Goal: Find specific page/section: Find specific page/section

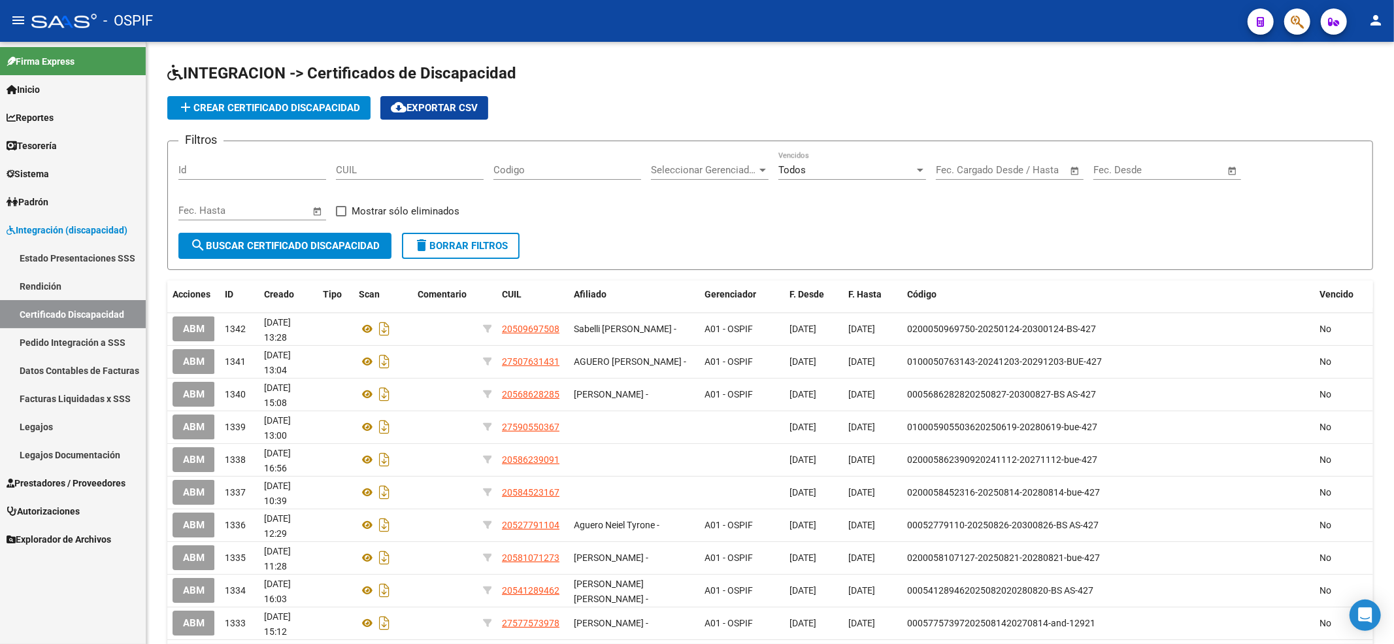
click at [80, 480] on span "Prestadores / Proveedores" at bounding box center [66, 483] width 119 height 14
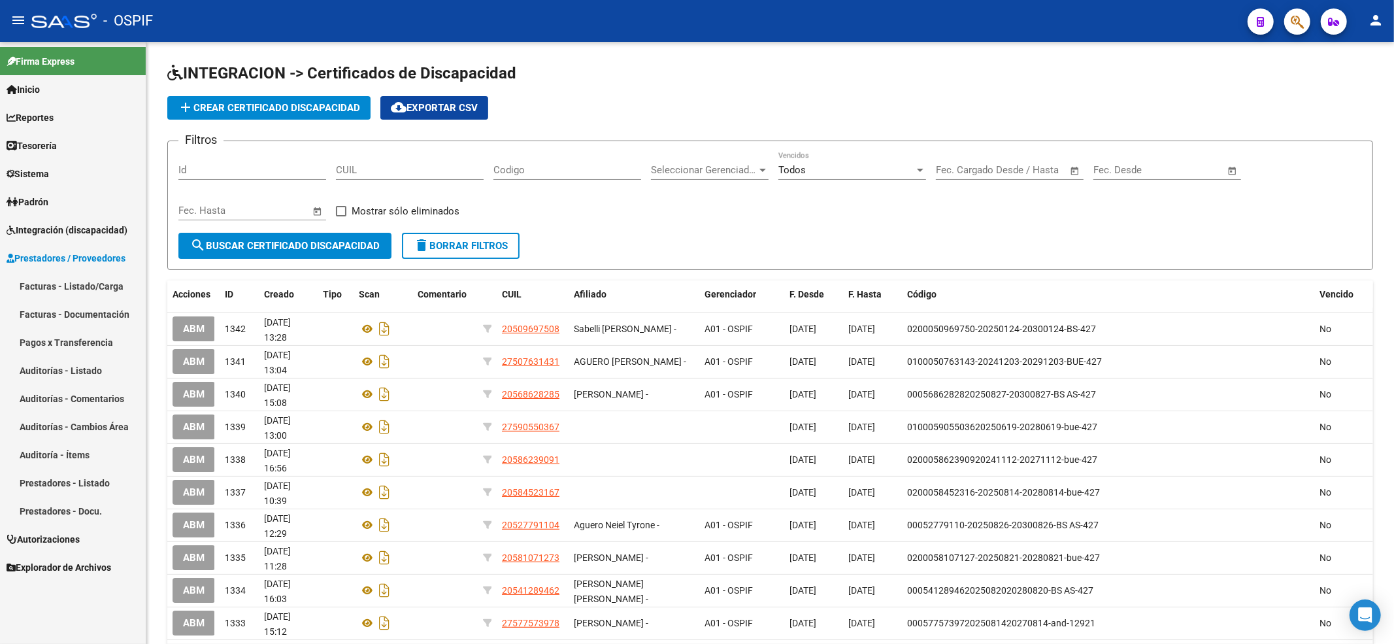
click at [114, 264] on span "Prestadores / Proveedores" at bounding box center [66, 258] width 119 height 14
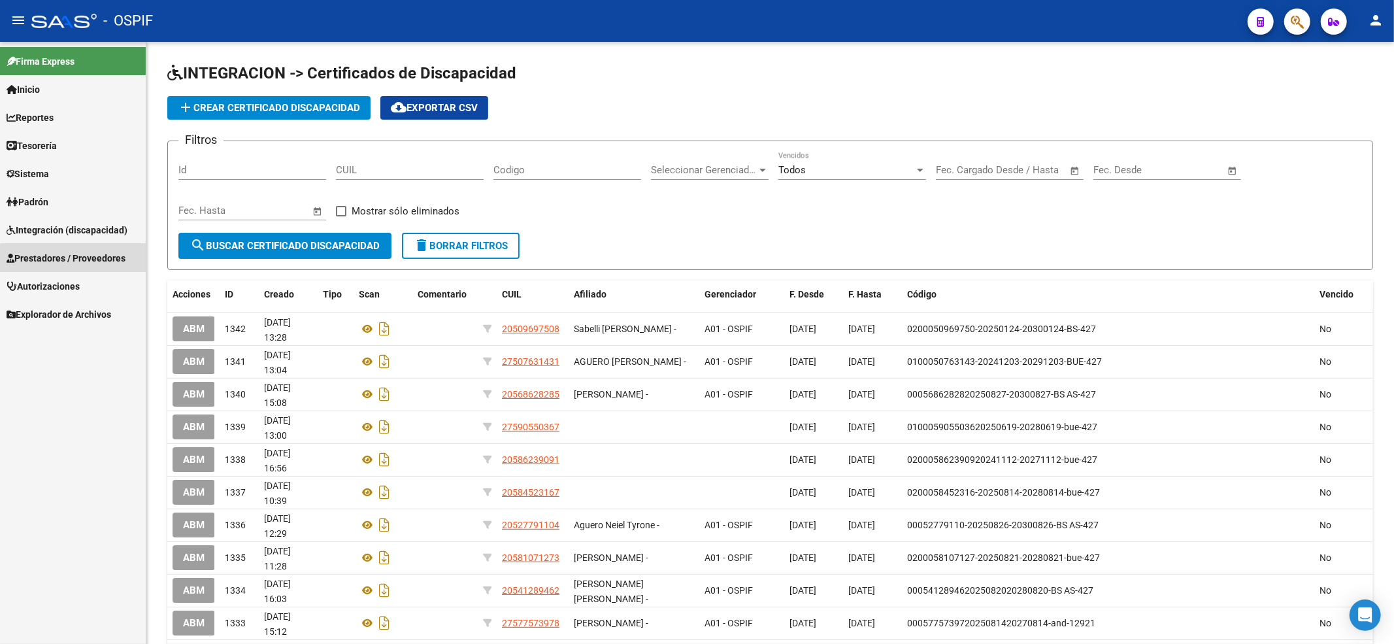
click at [106, 280] on link "Facturas - Listado/Carga" at bounding box center [73, 286] width 146 height 28
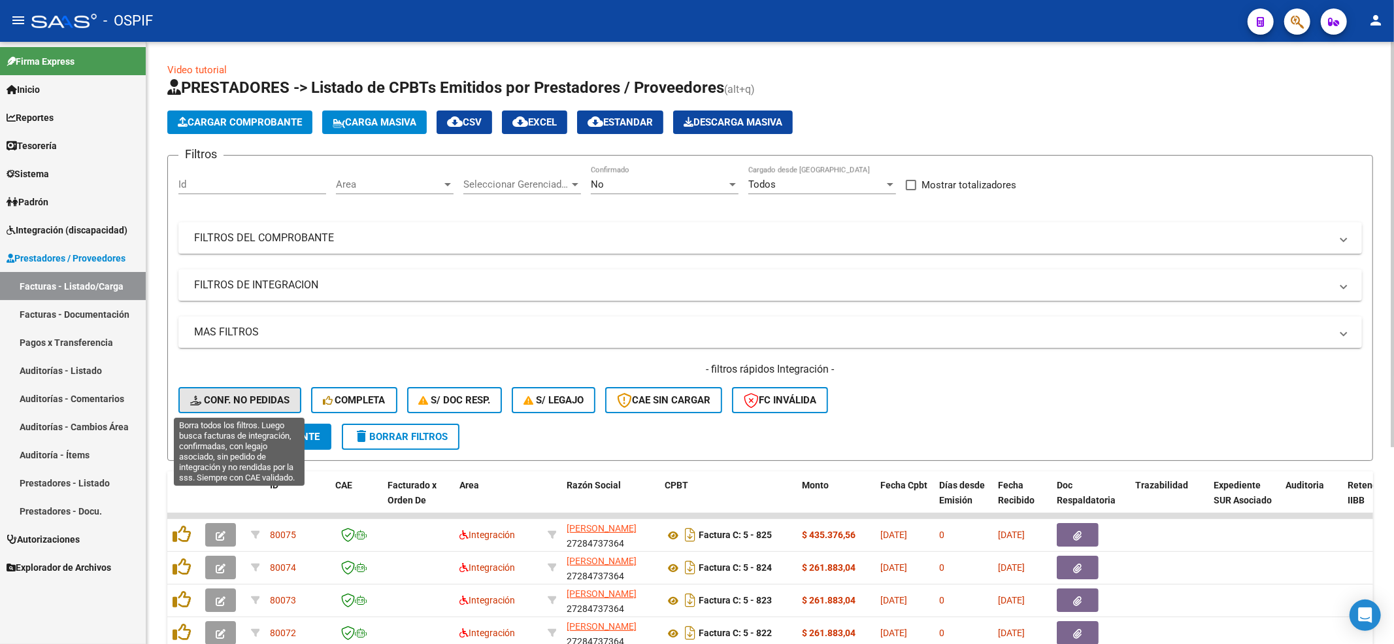
click at [202, 401] on icon at bounding box center [197, 400] width 14 height 10
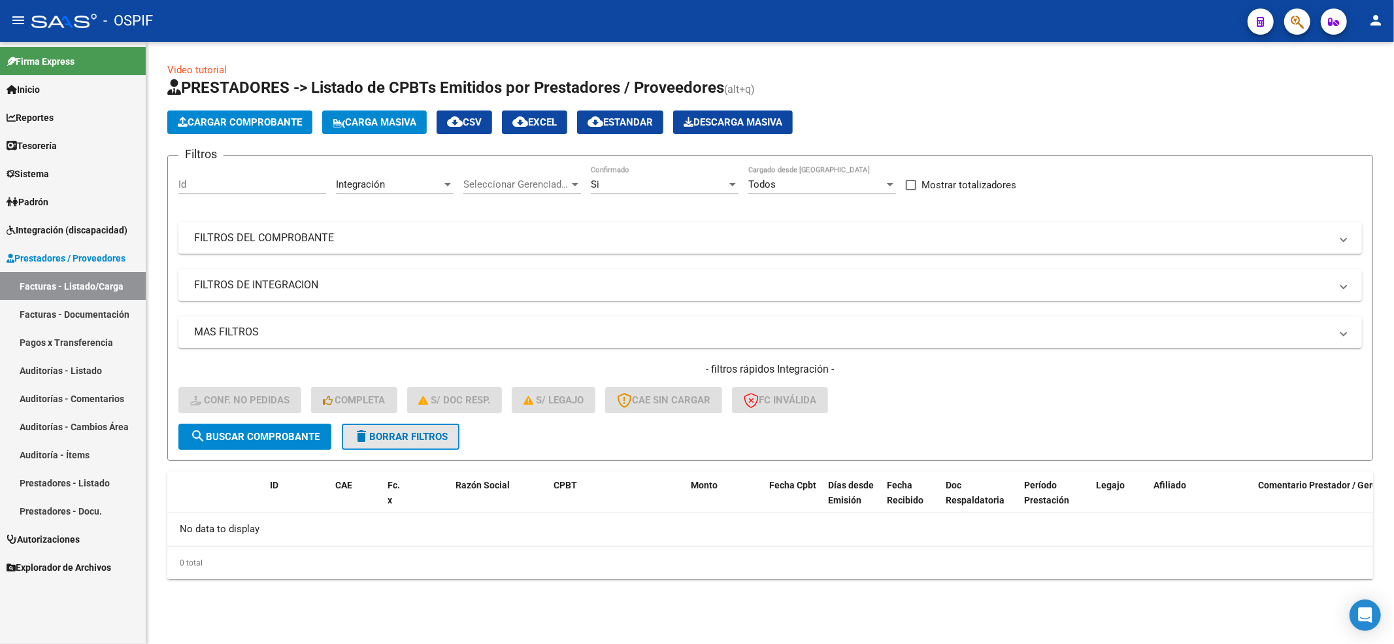
click at [429, 431] on span "delete Borrar Filtros" at bounding box center [400, 437] width 94 height 12
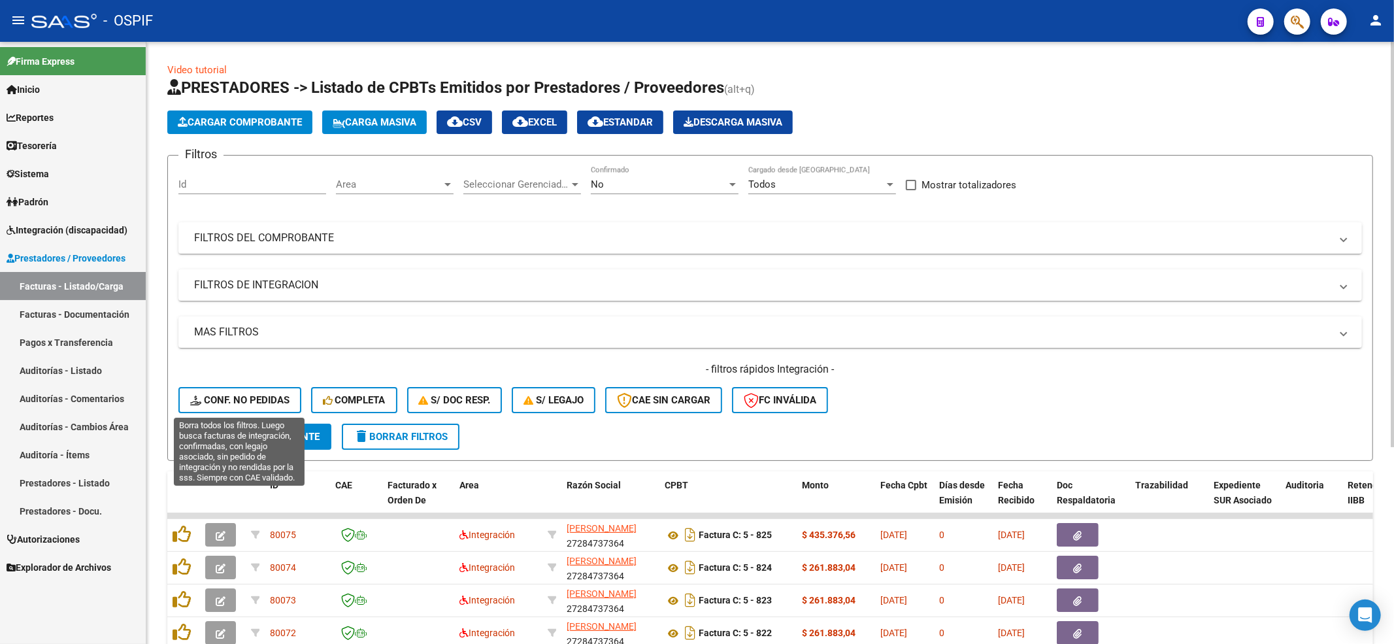
drag, startPoint x: 248, startPoint y: 405, endPoint x: 244, endPoint y: 397, distance: 8.8
click at [244, 397] on button "Conf. no pedidas" at bounding box center [239, 400] width 123 height 26
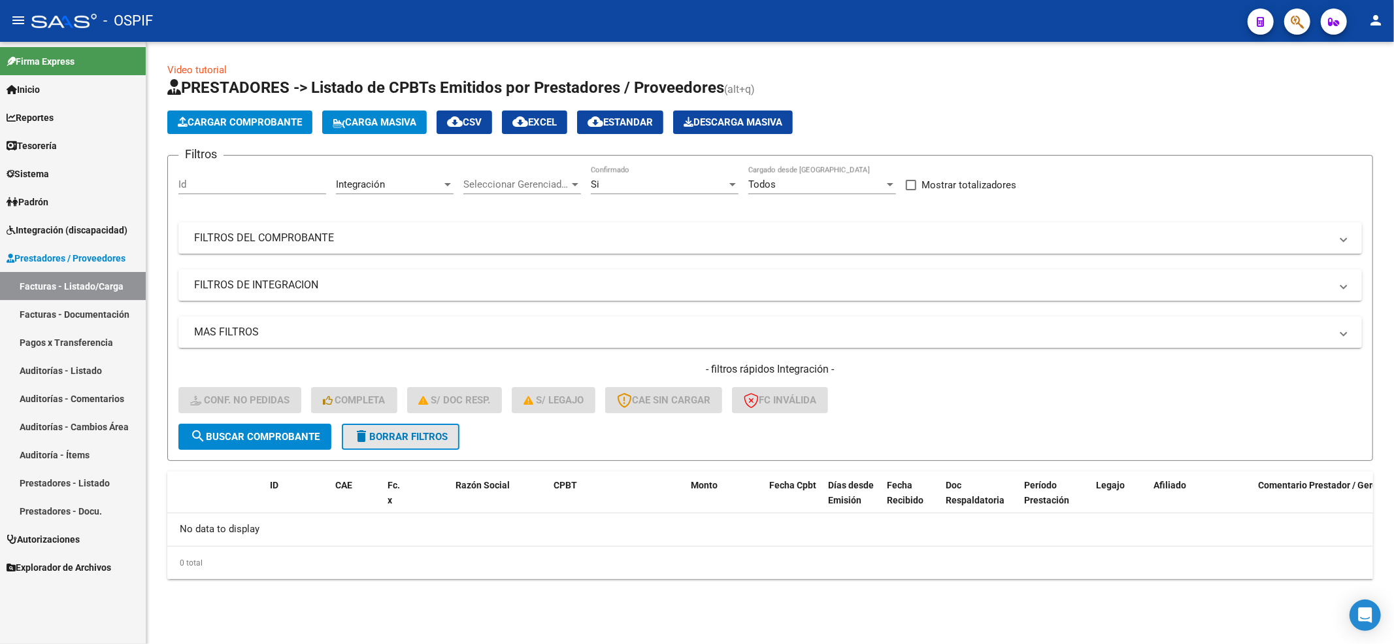
click at [372, 433] on span "delete Borrar Filtros" at bounding box center [400, 437] width 94 height 12
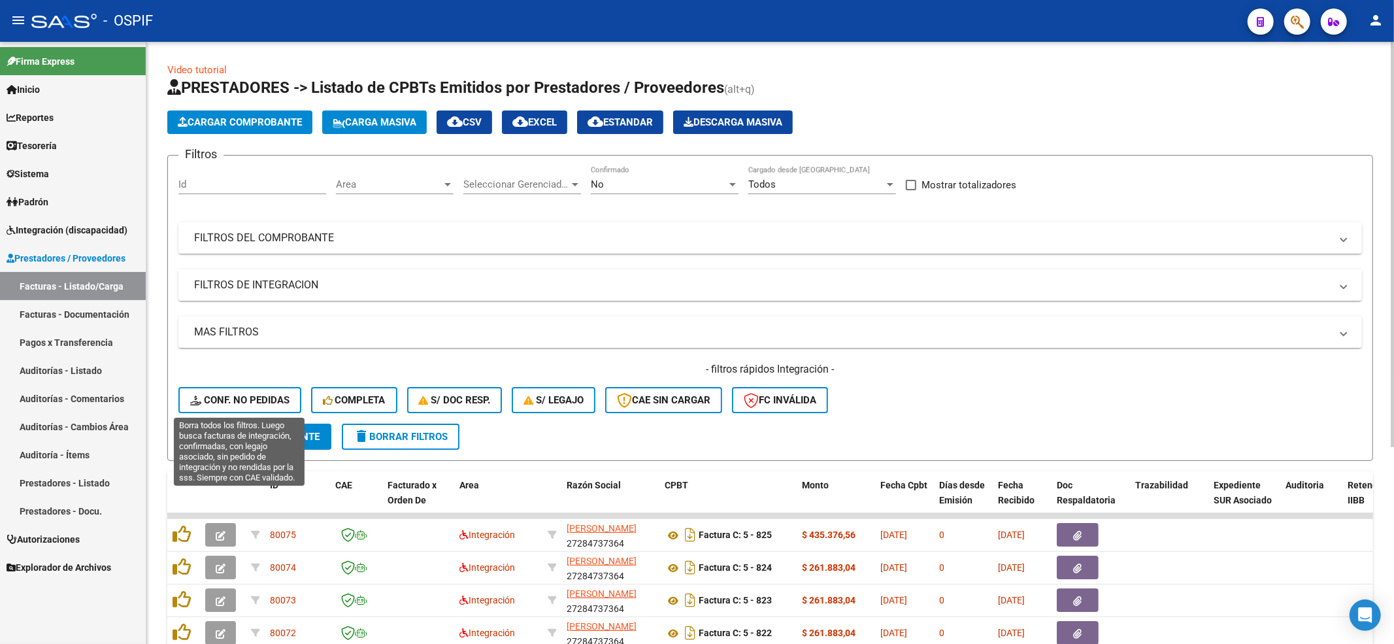
click at [205, 377] on div "- filtros rápidos Integración - Conf. no pedidas Completa S/ Doc Resp. S/ legaj…" at bounding box center [769, 392] width 1183 height 61
click at [199, 397] on icon at bounding box center [197, 400] width 14 height 10
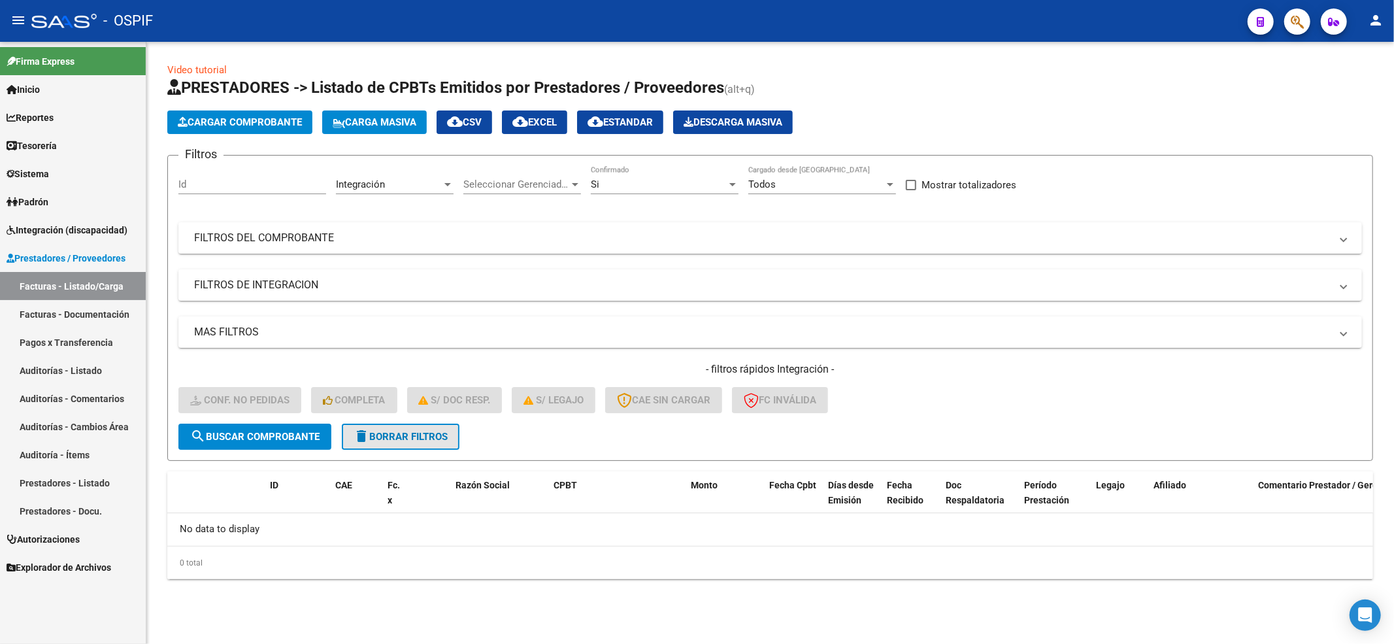
click at [435, 435] on span "delete Borrar Filtros" at bounding box center [400, 437] width 94 height 12
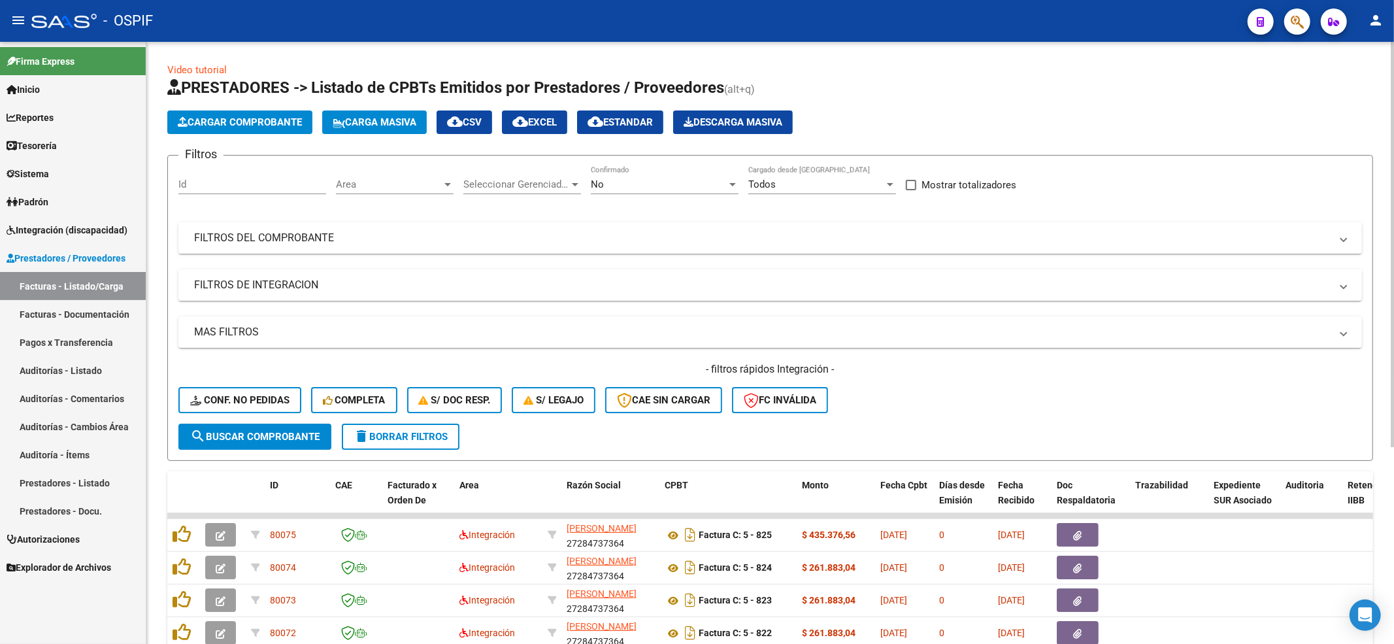
click at [255, 403] on span "Conf. no pedidas" at bounding box center [239, 400] width 99 height 12
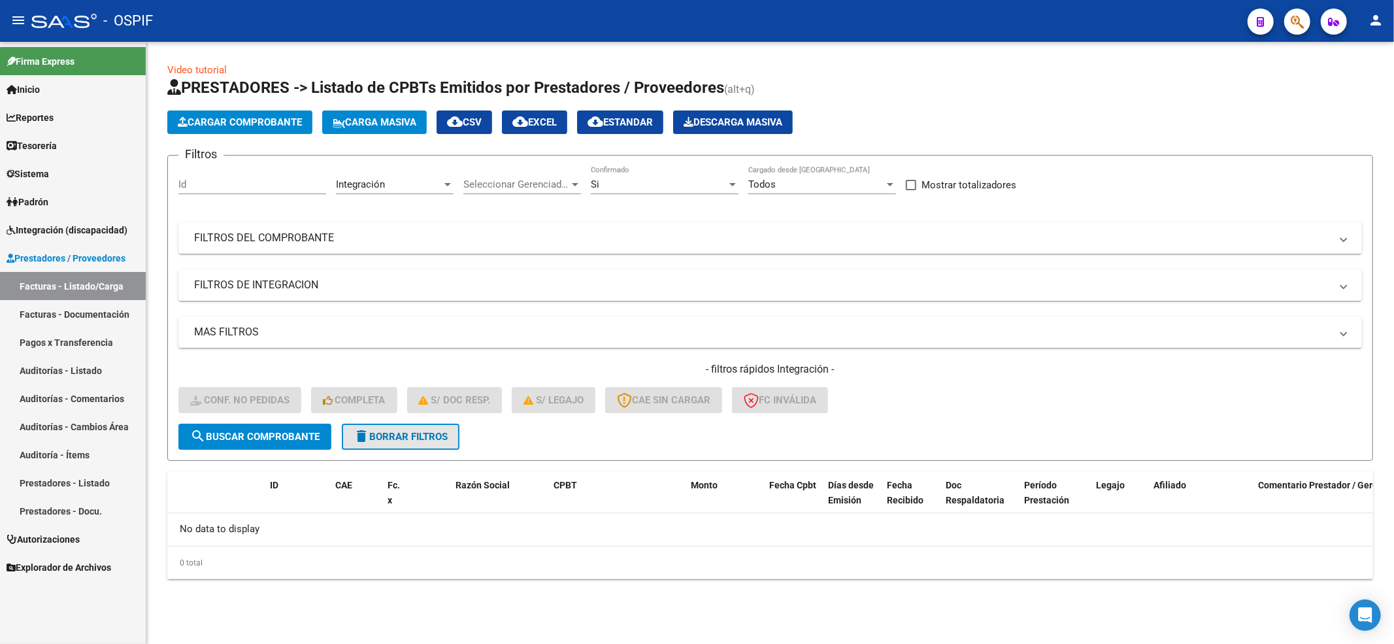
click at [419, 444] on button "delete Borrar Filtros" at bounding box center [401, 436] width 118 height 26
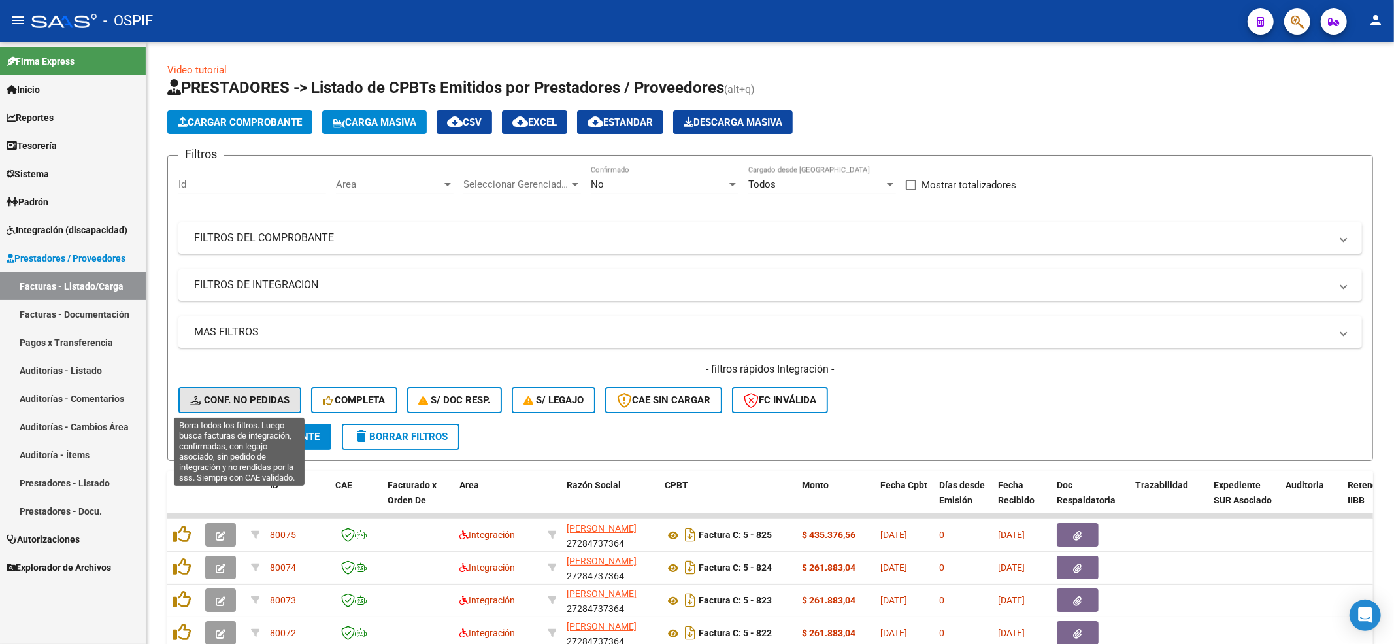
drag, startPoint x: 223, startPoint y: 395, endPoint x: 61, endPoint y: 478, distance: 182.6
click at [223, 395] on span "Conf. no pedidas" at bounding box center [239, 400] width 99 height 12
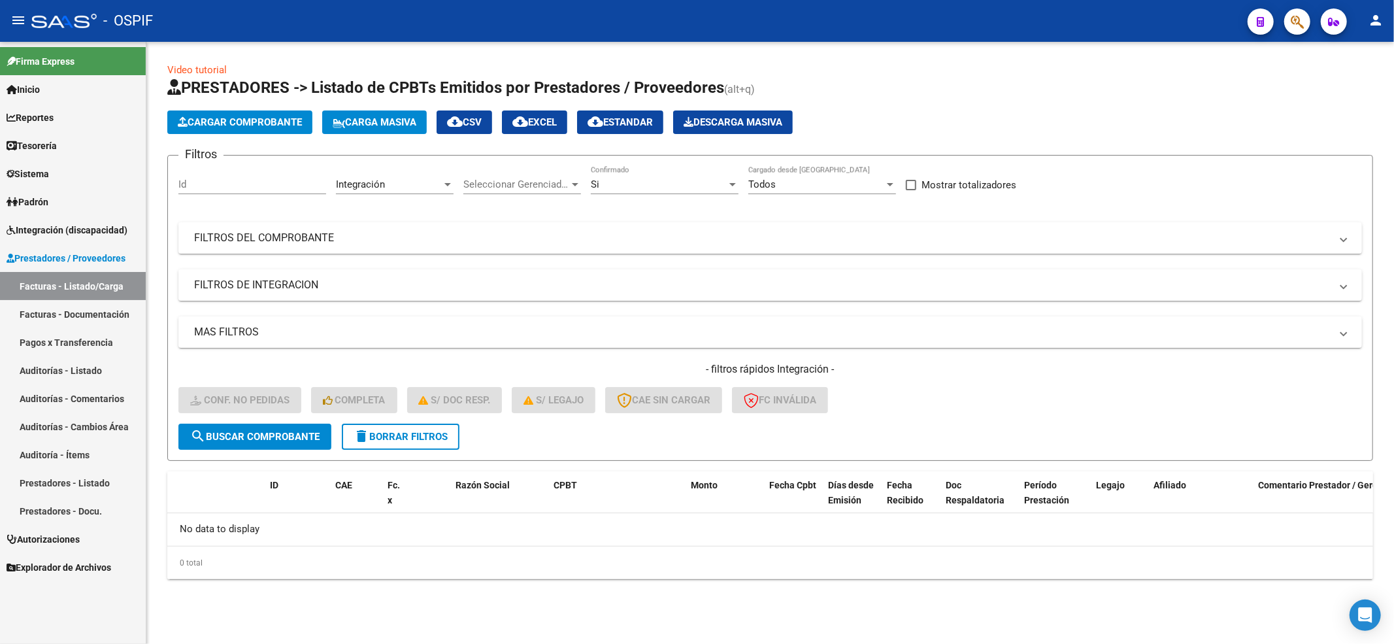
click at [430, 450] on form "Filtros Id Integración Area Seleccionar Gerenciador Seleccionar Gerenciador Si …" at bounding box center [770, 308] width 1206 height 306
click at [427, 448] on form "Filtros Id Integración Area Seleccionar Gerenciador Seleccionar Gerenciador Si …" at bounding box center [770, 308] width 1206 height 306
drag, startPoint x: 427, startPoint y: 448, endPoint x: 427, endPoint y: 437, distance: 11.1
click at [427, 450] on form "Filtros Id Integración Area Seleccionar Gerenciador Seleccionar Gerenciador Si …" at bounding box center [770, 308] width 1206 height 306
drag, startPoint x: 427, startPoint y: 437, endPoint x: 421, endPoint y: 587, distance: 149.8
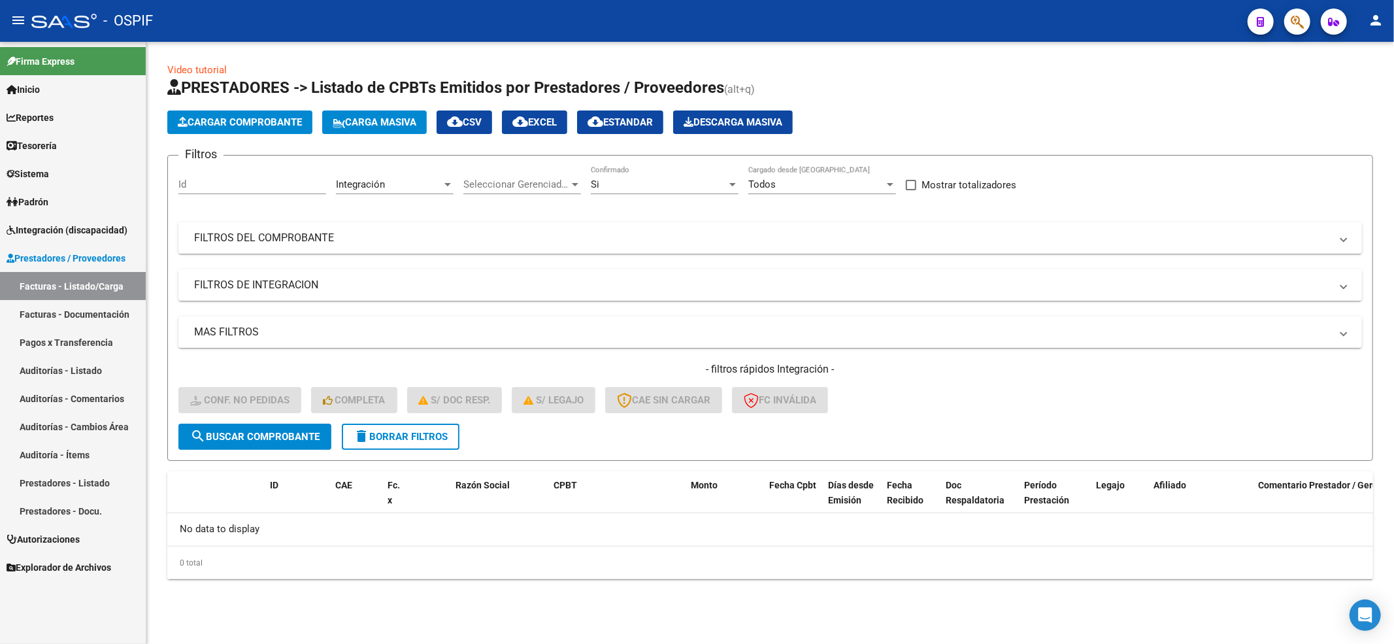
click at [427, 438] on span "delete Borrar Filtros" at bounding box center [400, 437] width 94 height 12
